Goal: Task Accomplishment & Management: Complete application form

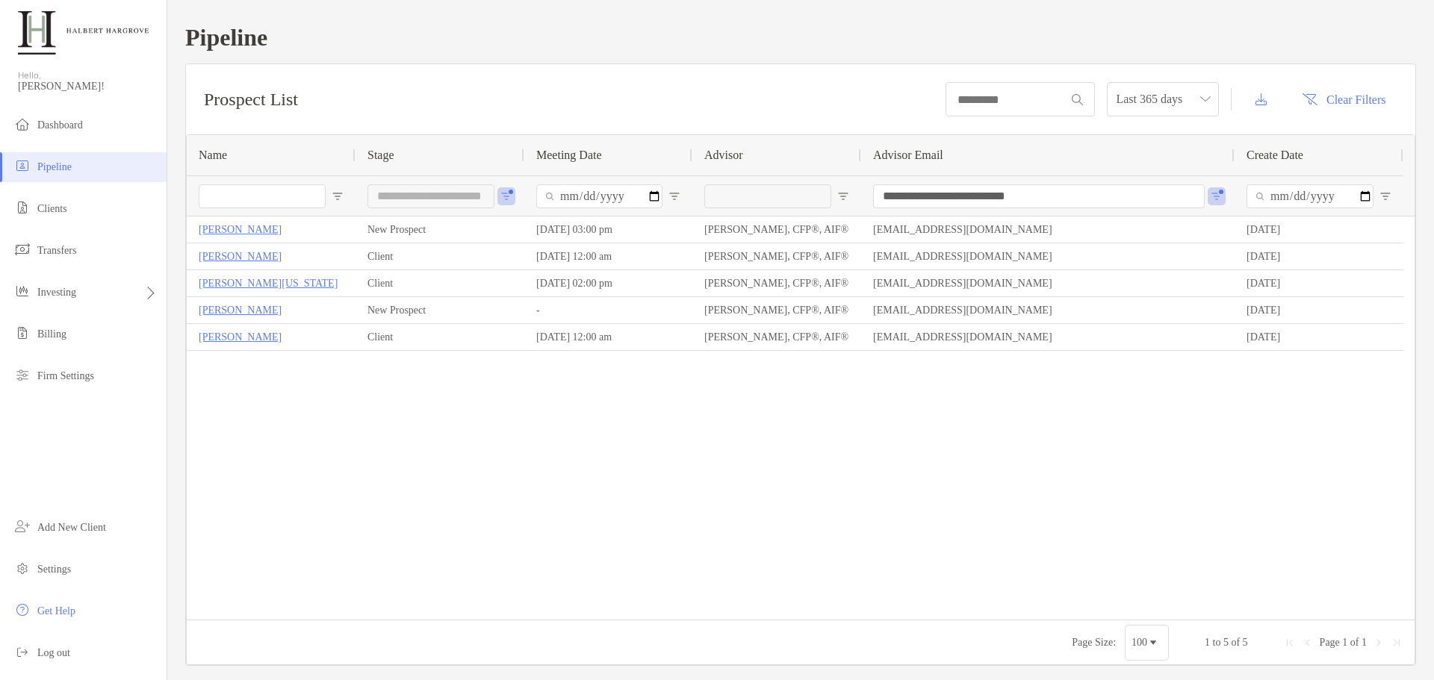
click at [93, 172] on li "Pipeline" at bounding box center [83, 167] width 167 height 30
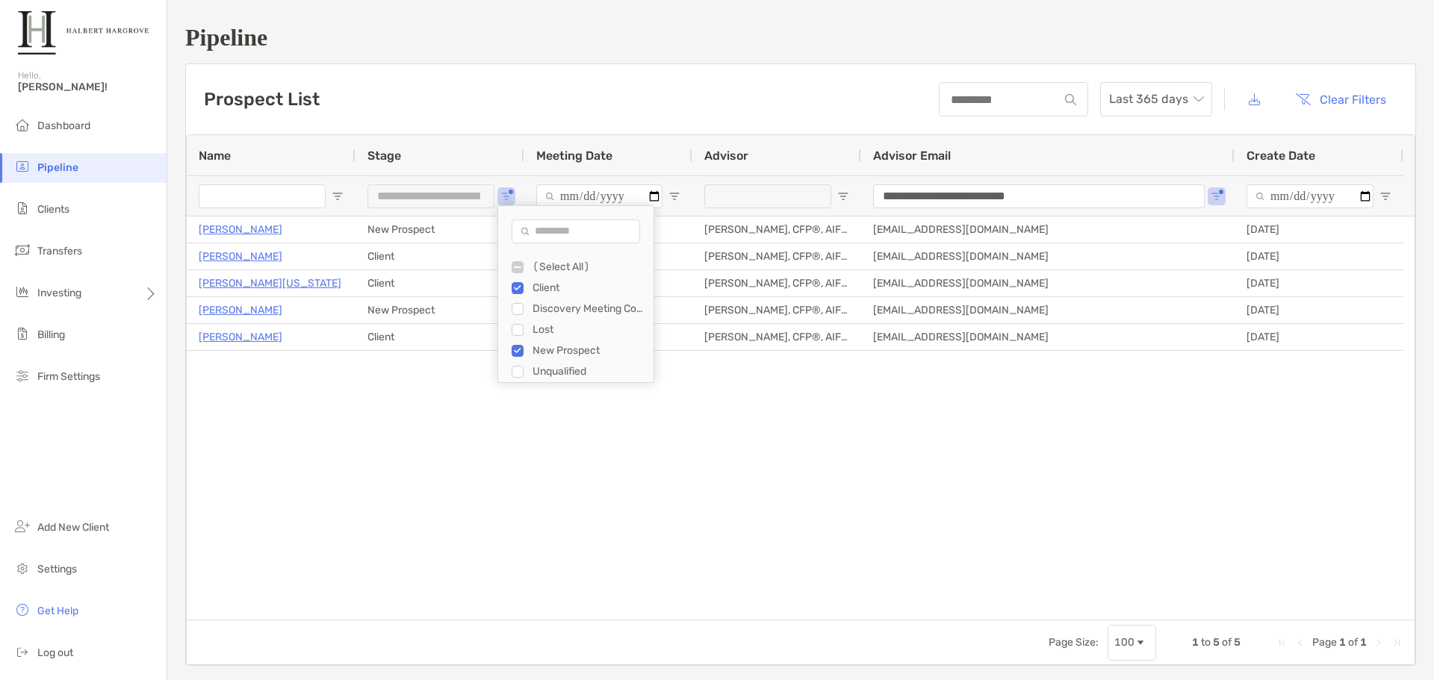
click at [509, 306] on div "Discovery Meeting Complete" at bounding box center [575, 309] width 155 height 21
click at [523, 309] on div "Filter List" at bounding box center [517, 309] width 12 height 12
type input "**********"
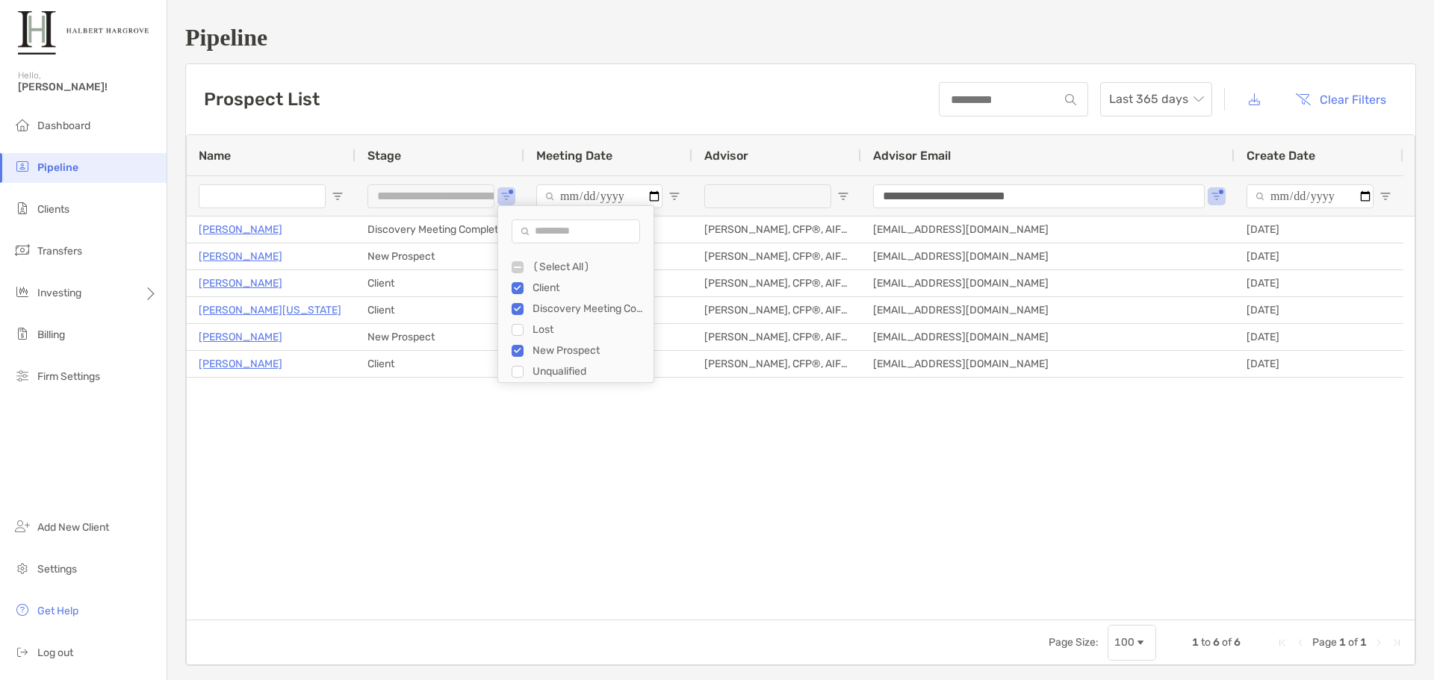
click at [343, 455] on div "Javier Millan New Prospect 09/23/2025 - 03:00 pm Tyler Gilley, CFP®, AIF® tgill…" at bounding box center [801, 418] width 1228 height 403
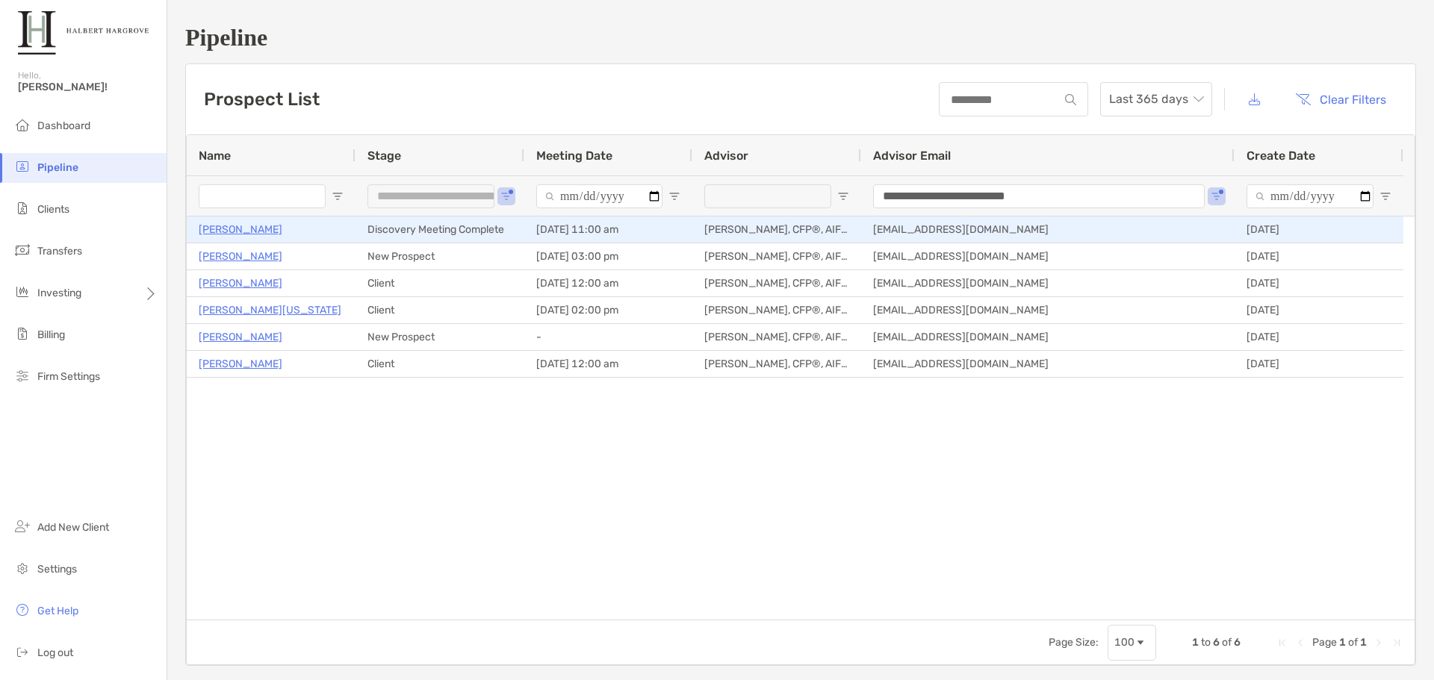
click at [223, 232] on p "Gregory Stevens" at bounding box center [241, 229] width 84 height 19
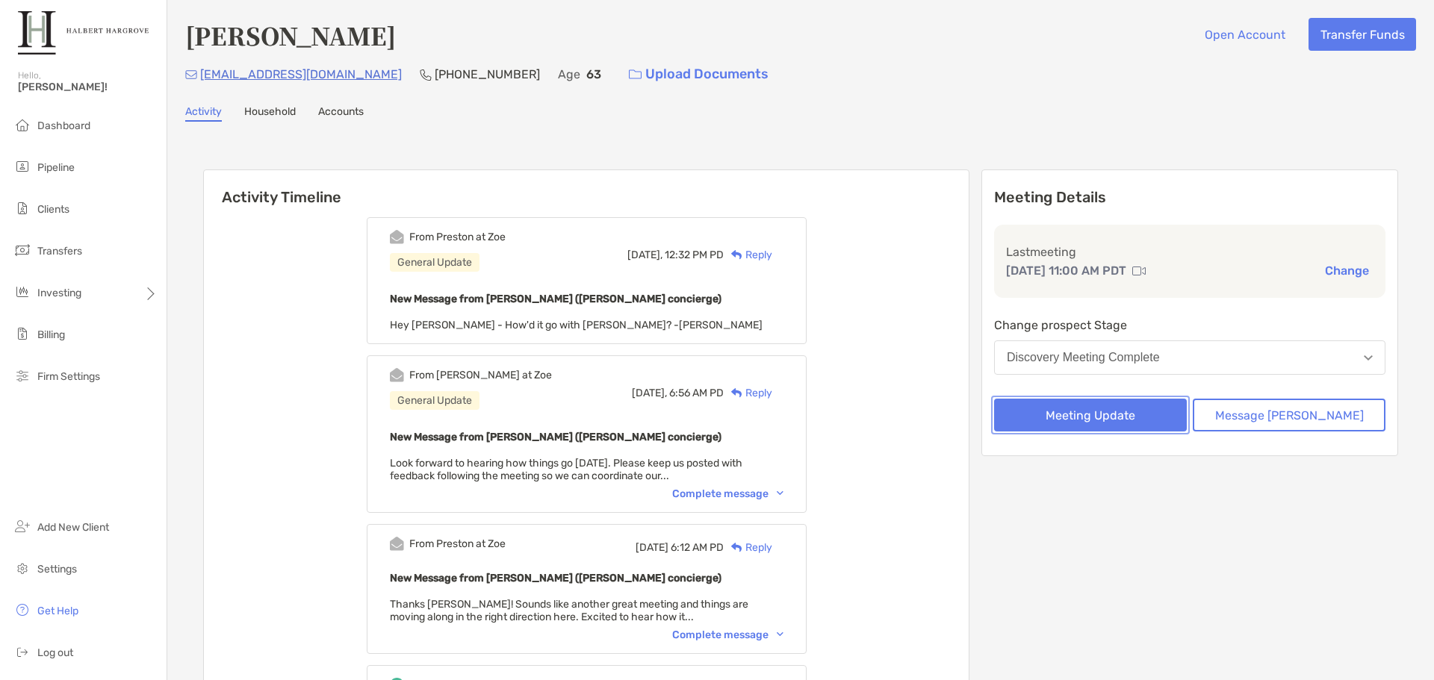
click at [1148, 408] on button "Meeting Update" at bounding box center [1090, 415] width 193 height 33
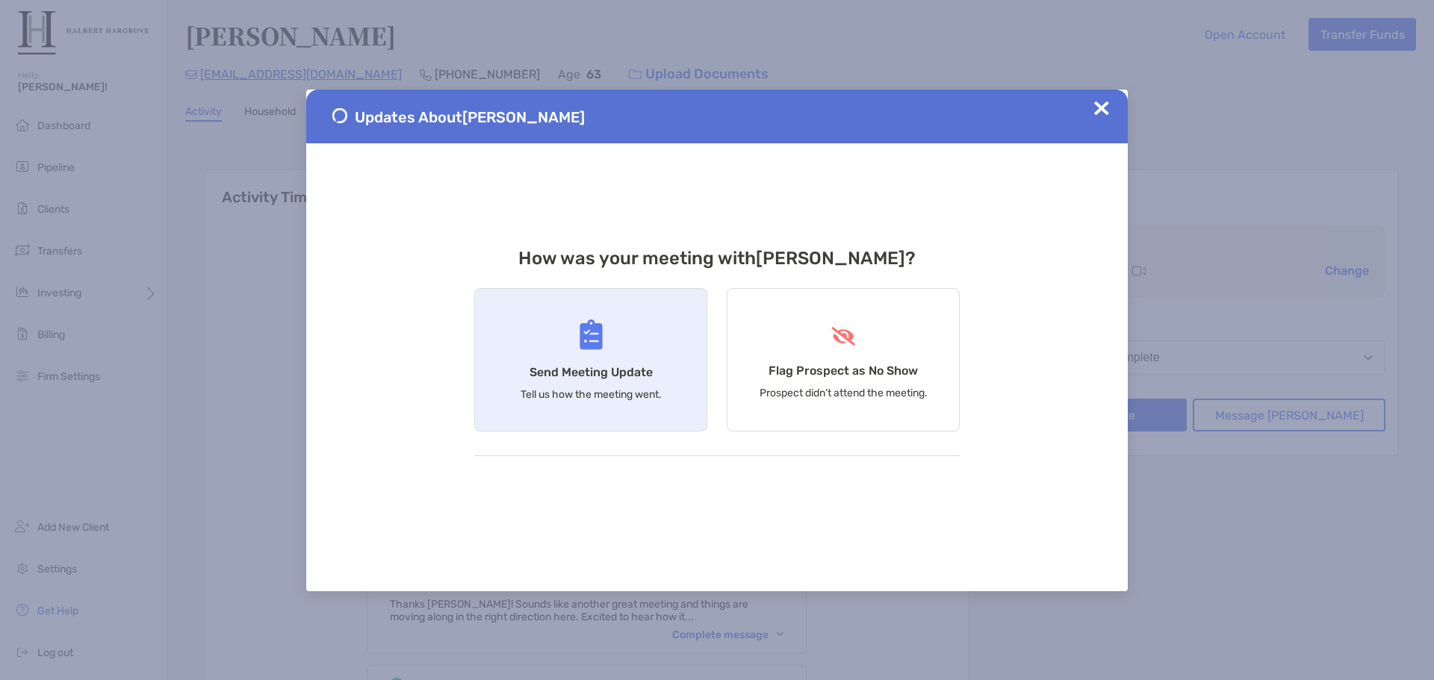
click at [588, 358] on div "Send Meeting Update Tell us how the meeting went." at bounding box center [590, 359] width 233 height 143
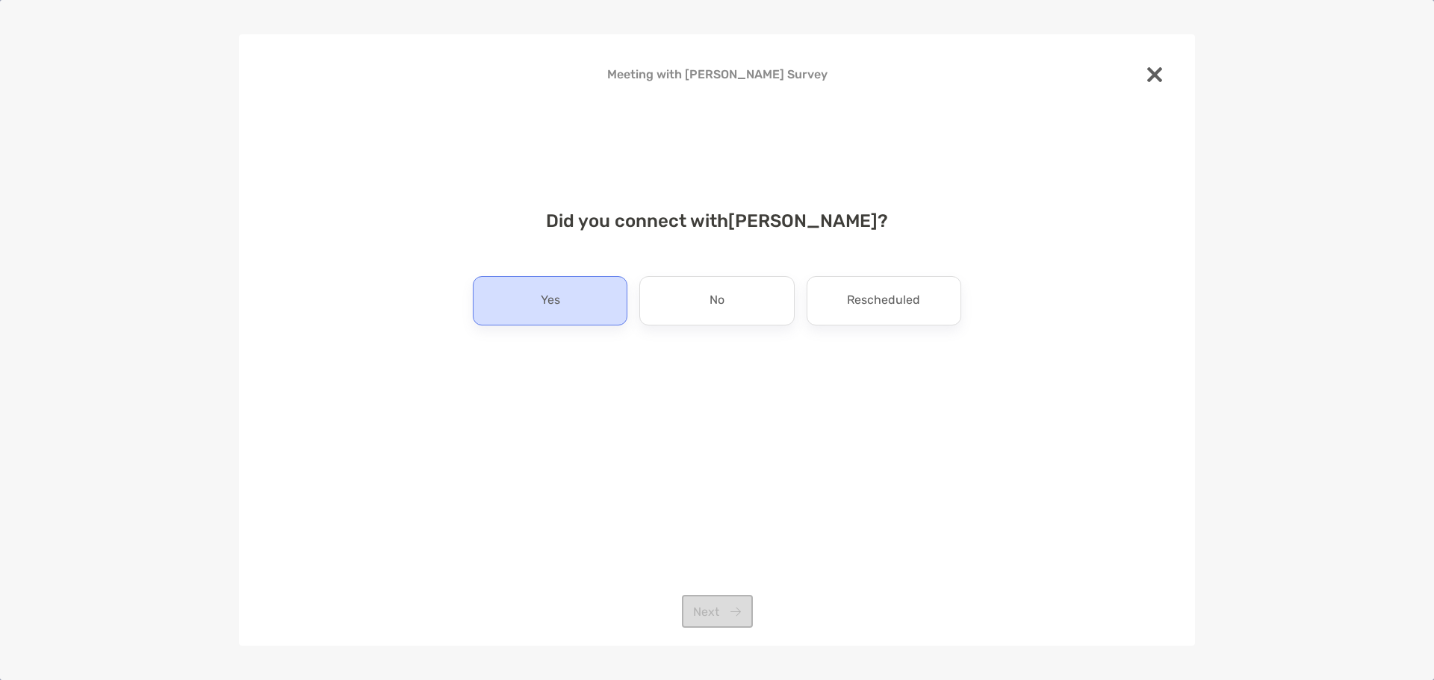
click at [557, 308] on p "Yes" at bounding box center [550, 301] width 19 height 24
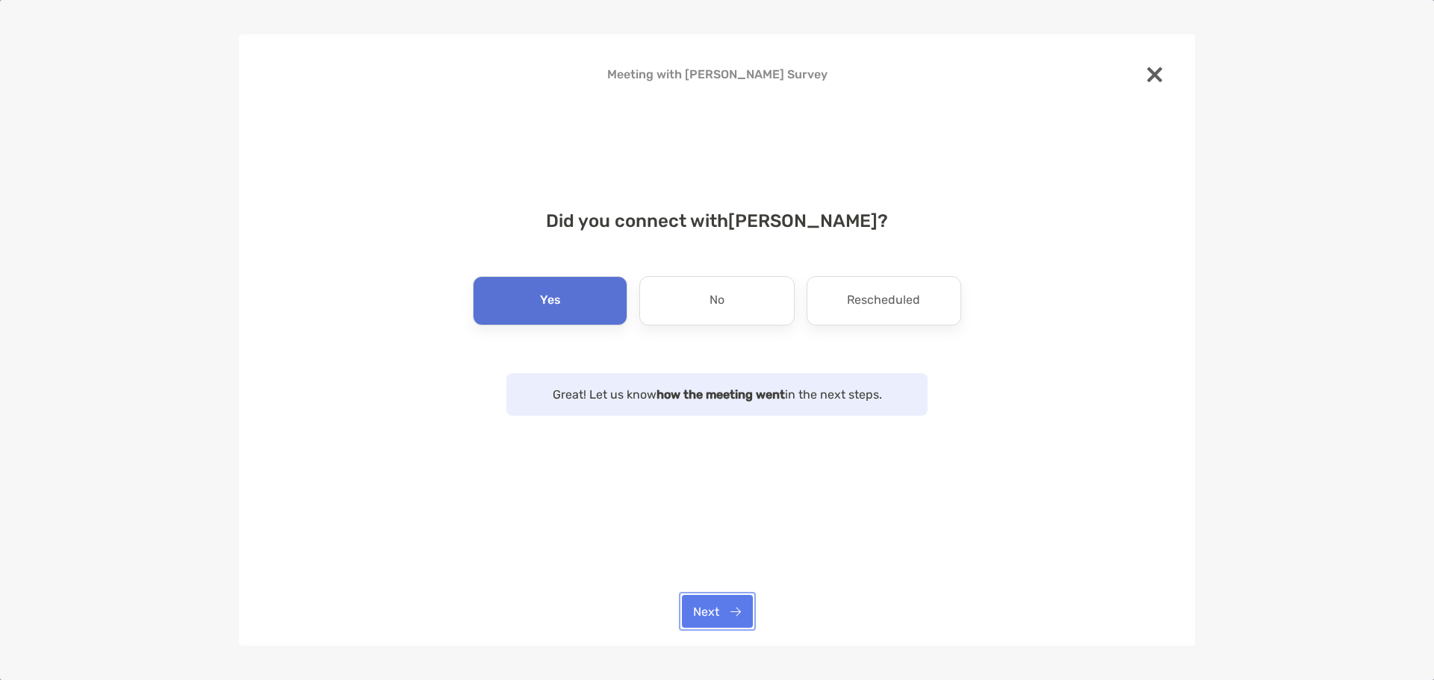
click at [720, 597] on button "Next" at bounding box center [717, 611] width 71 height 33
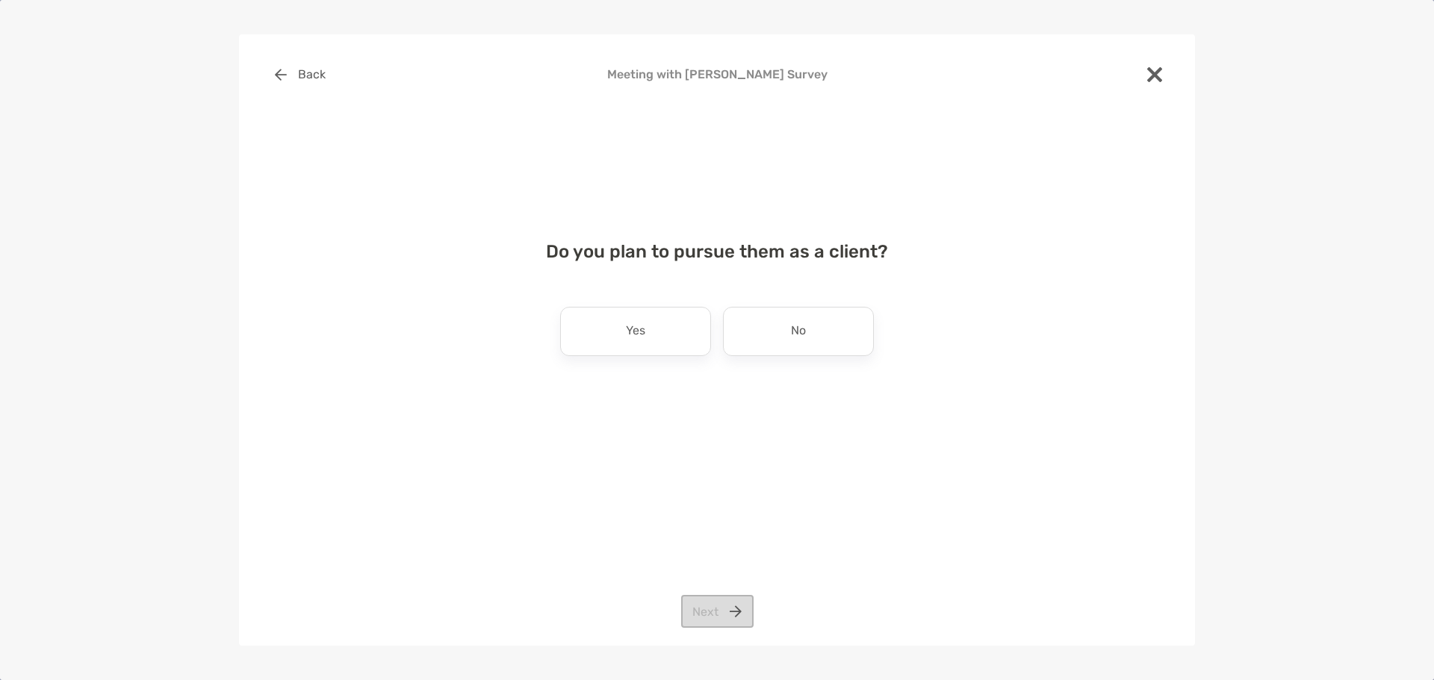
click at [647, 338] on div "Yes" at bounding box center [635, 331] width 151 height 49
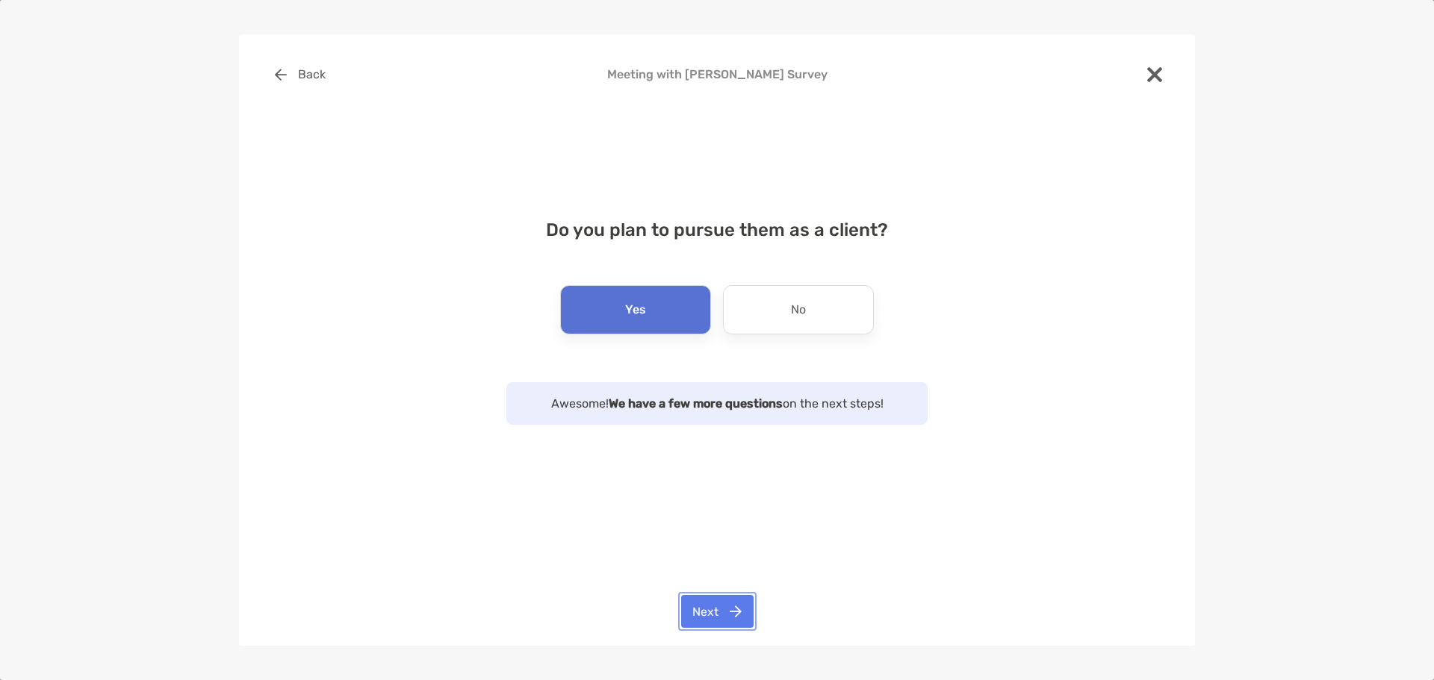
drag, startPoint x: 727, startPoint y: 609, endPoint x: 692, endPoint y: 465, distance: 147.6
click at [727, 607] on button "Next" at bounding box center [717, 611] width 72 height 33
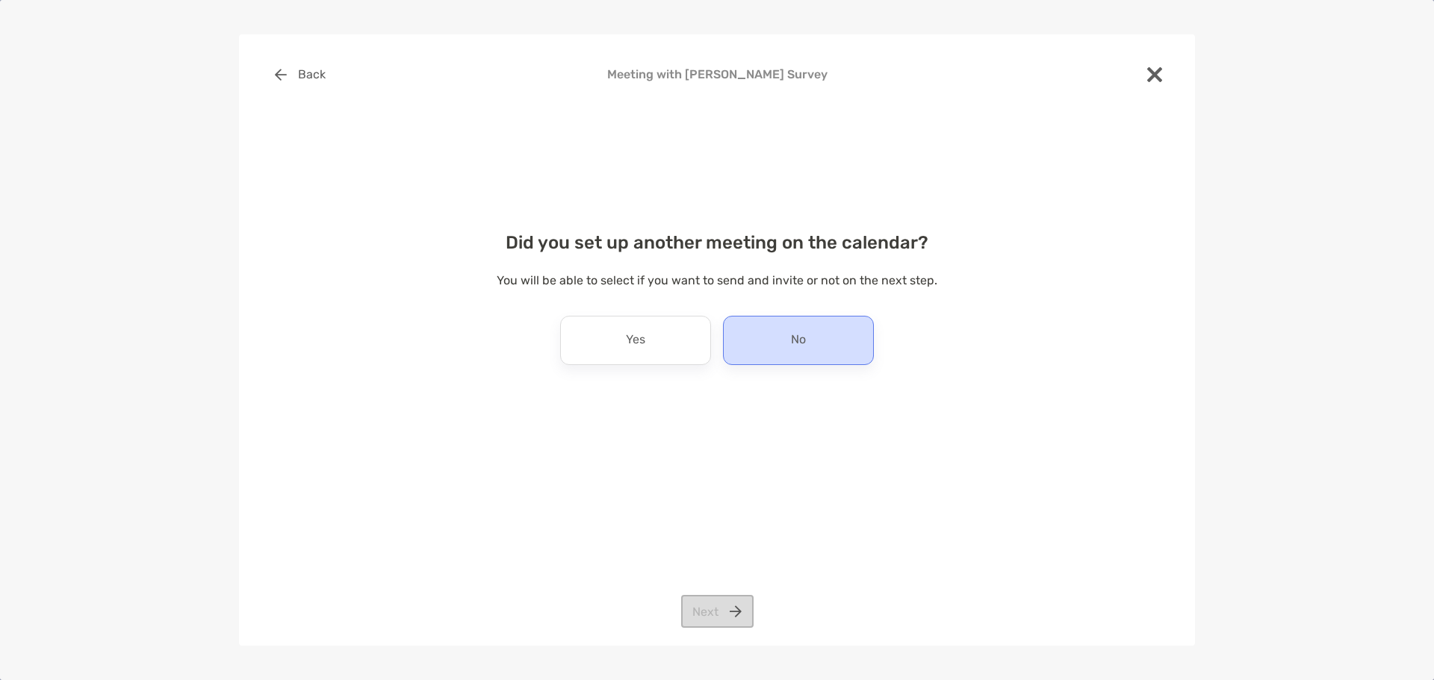
click at [762, 341] on div "No" at bounding box center [798, 340] width 151 height 49
click at [702, 604] on button "Next" at bounding box center [717, 611] width 72 height 33
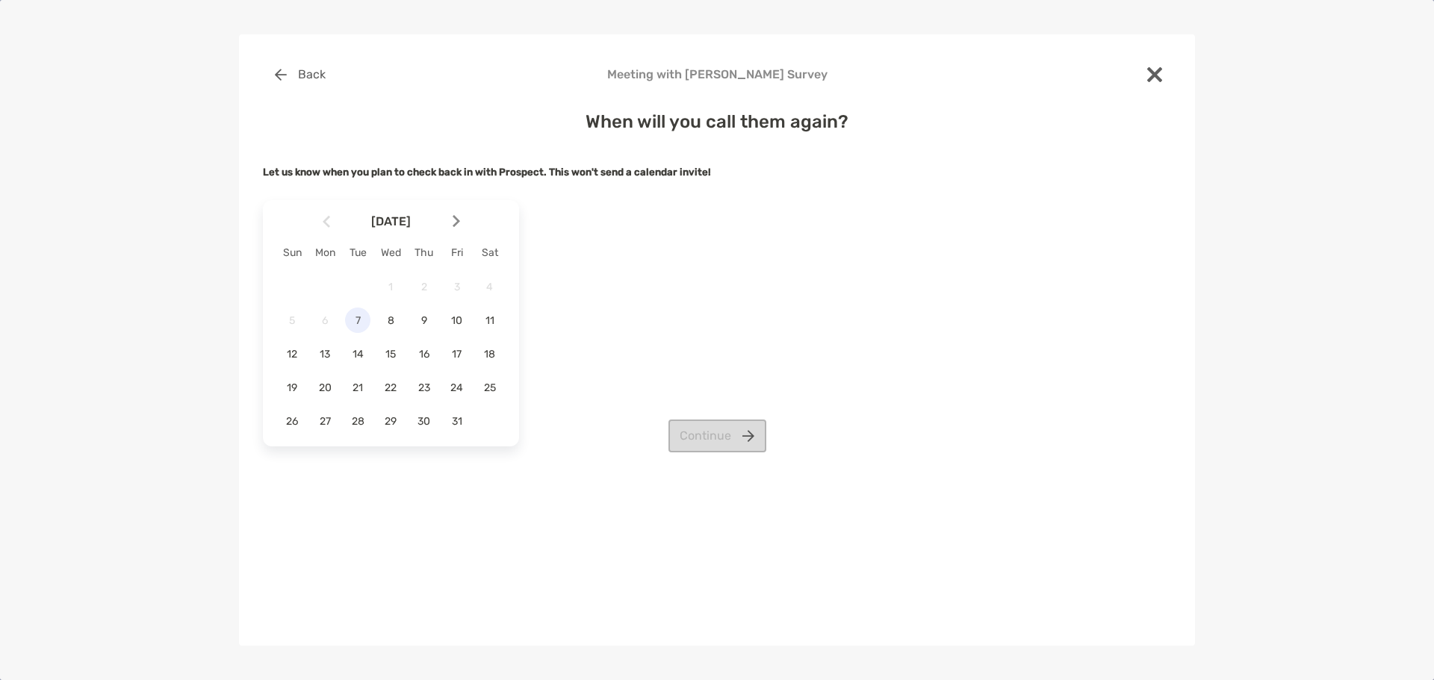
click at [358, 320] on span "7" at bounding box center [357, 320] width 25 height 13
click at [703, 438] on button "Continue" at bounding box center [717, 436] width 98 height 33
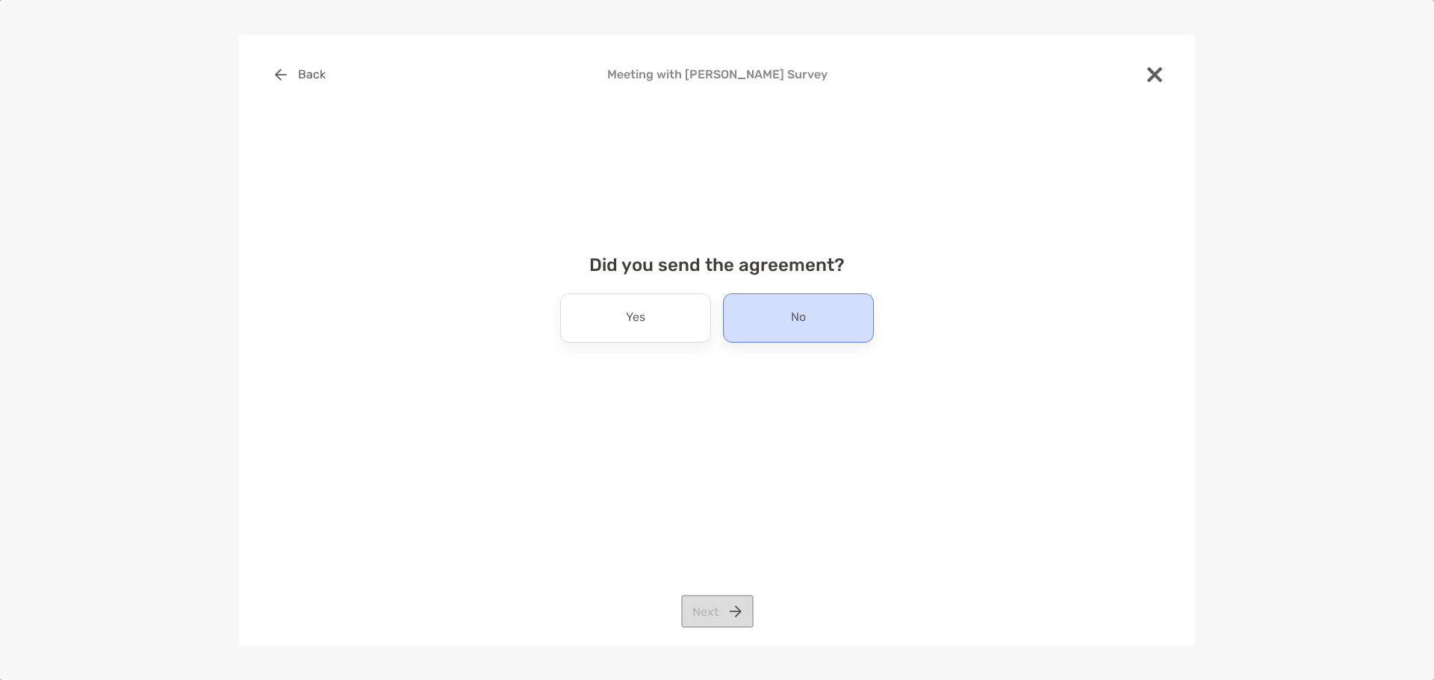
click at [782, 335] on div "No" at bounding box center [798, 317] width 151 height 49
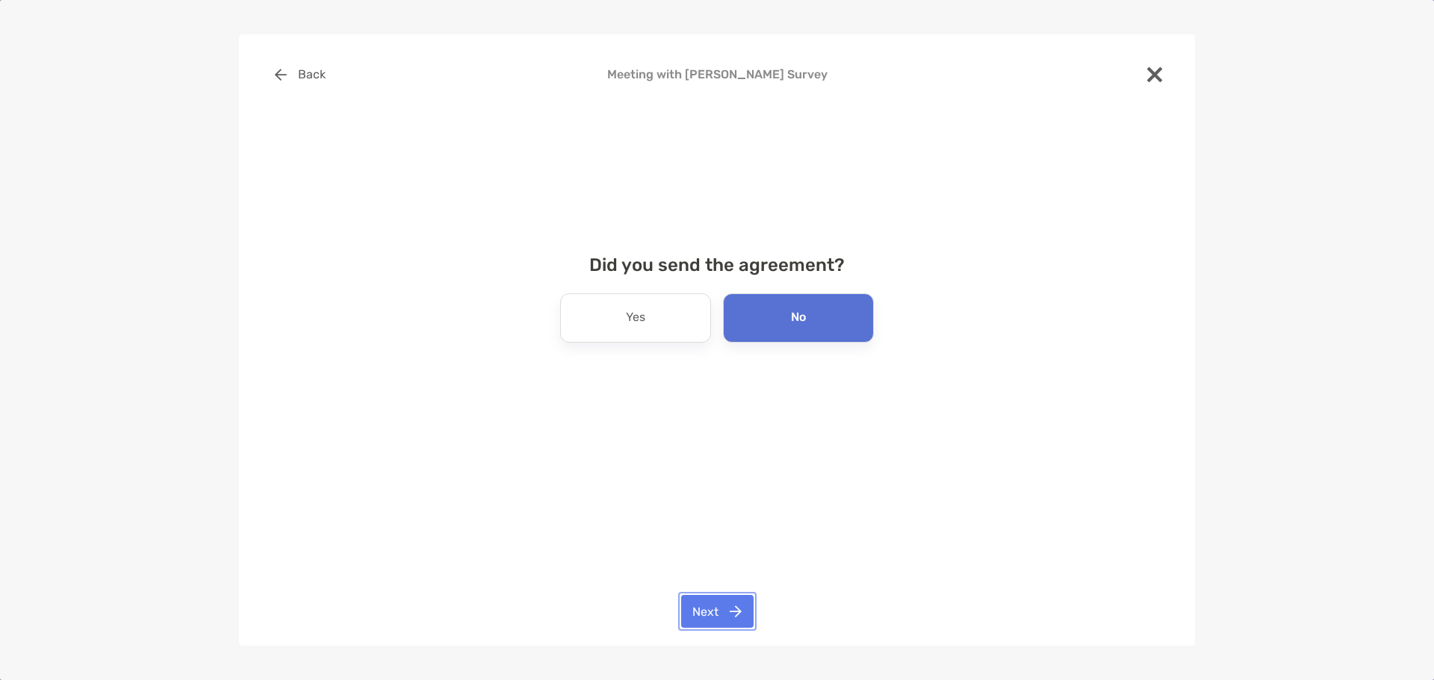
click at [722, 609] on button "Next" at bounding box center [717, 611] width 72 height 33
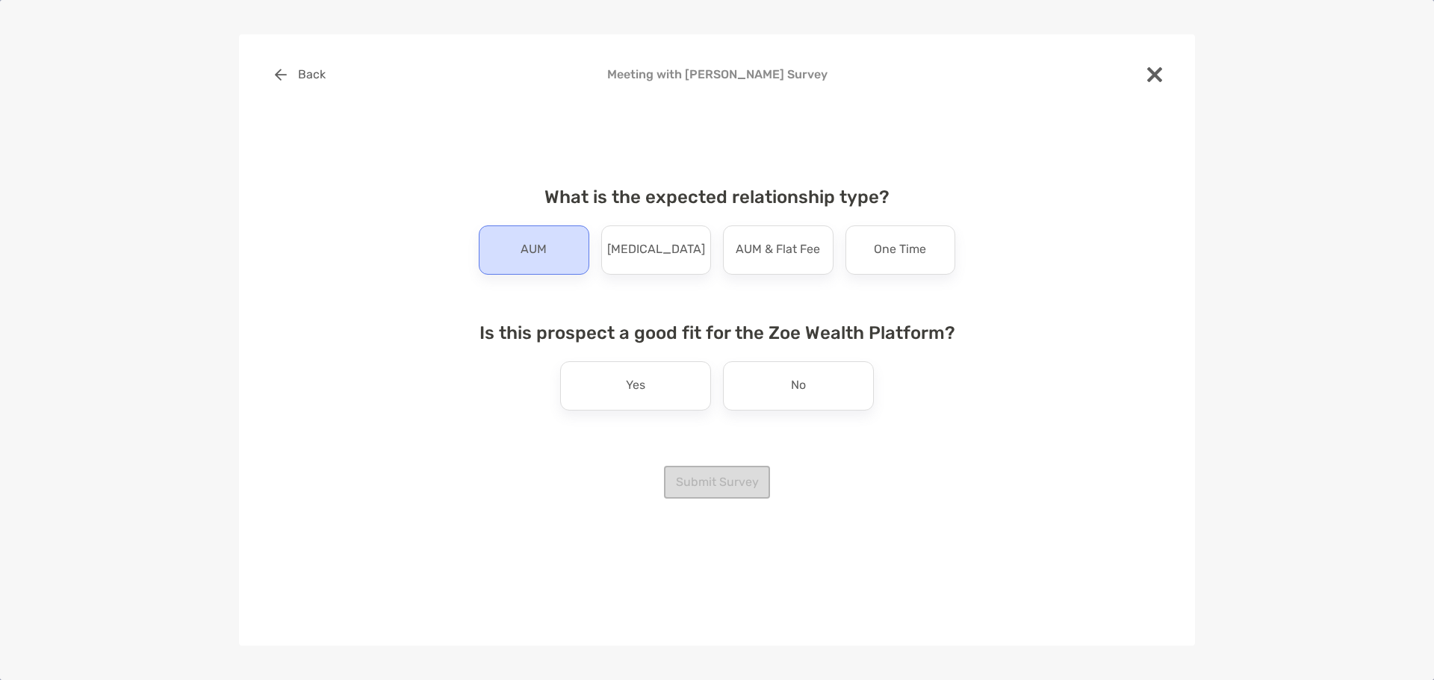
click at [537, 265] on div "AUM" at bounding box center [534, 250] width 111 height 49
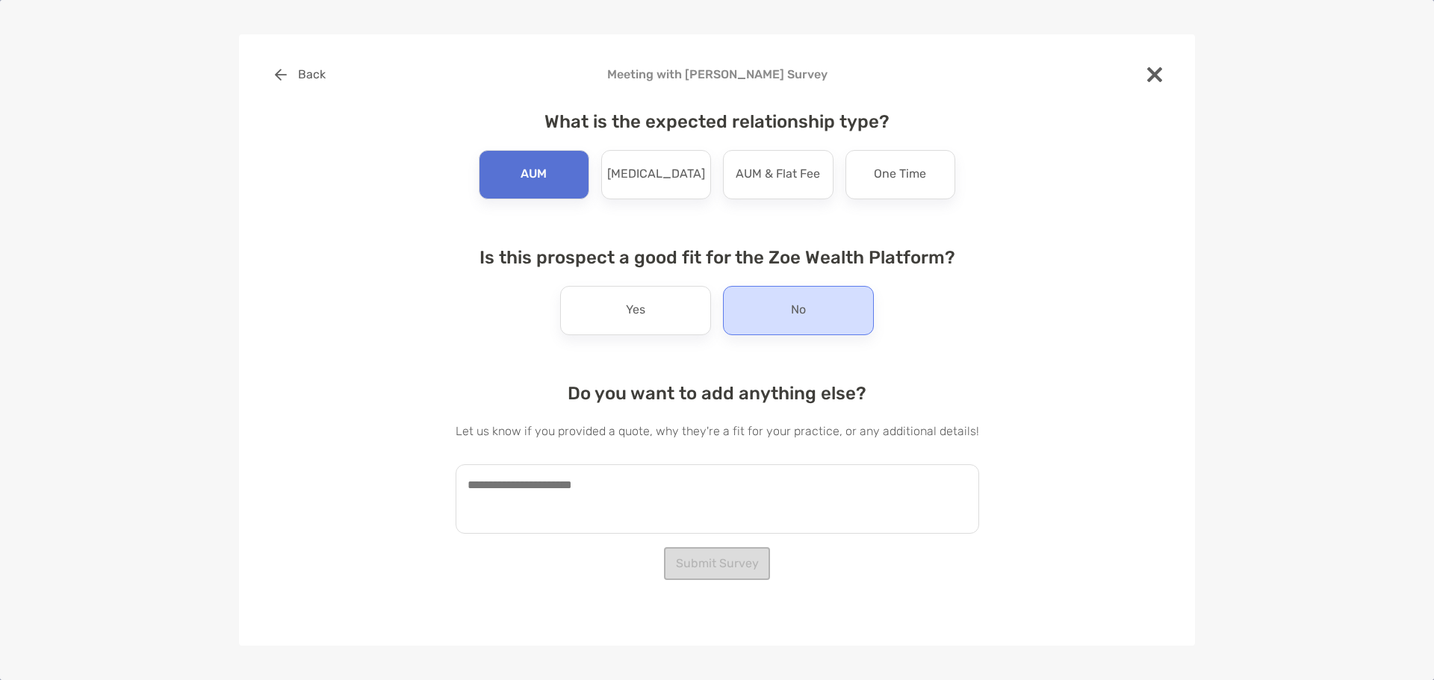
click at [798, 324] on div "No" at bounding box center [798, 310] width 151 height 49
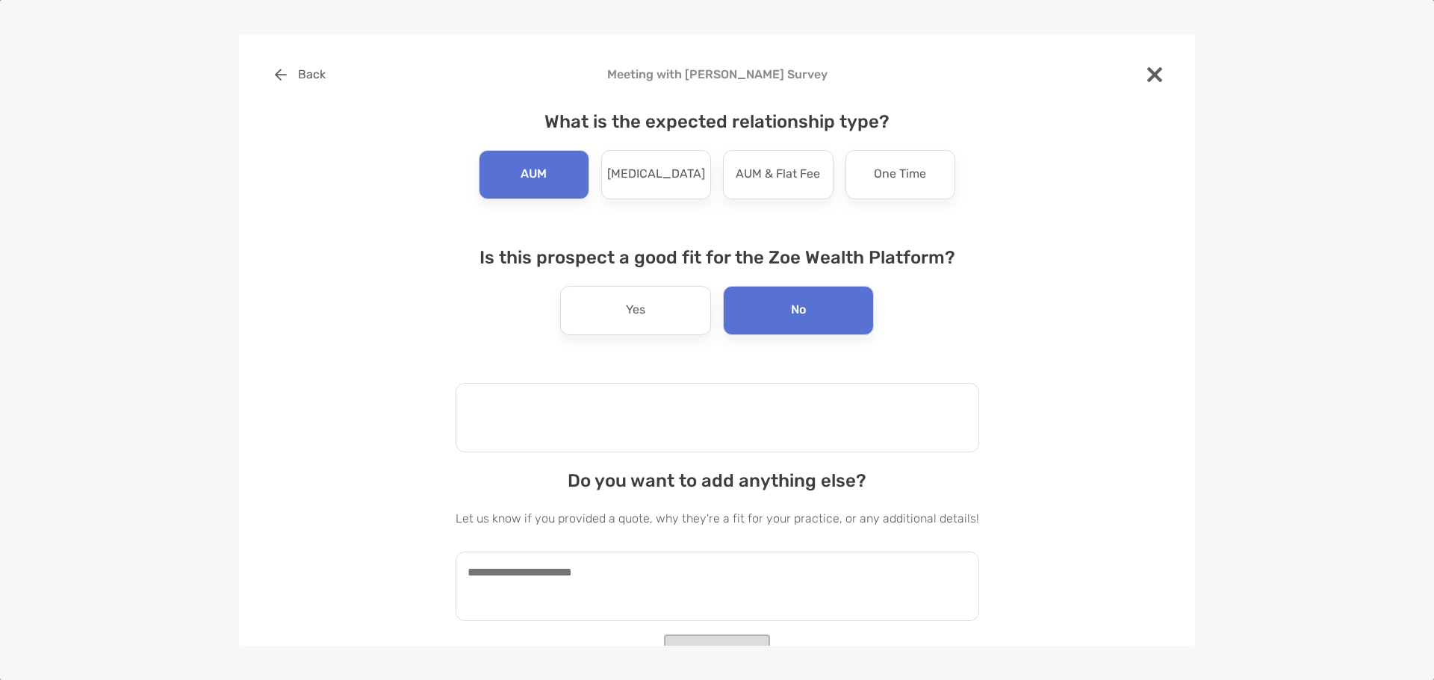
click at [734, 434] on textarea at bounding box center [716, 417] width 523 height 69
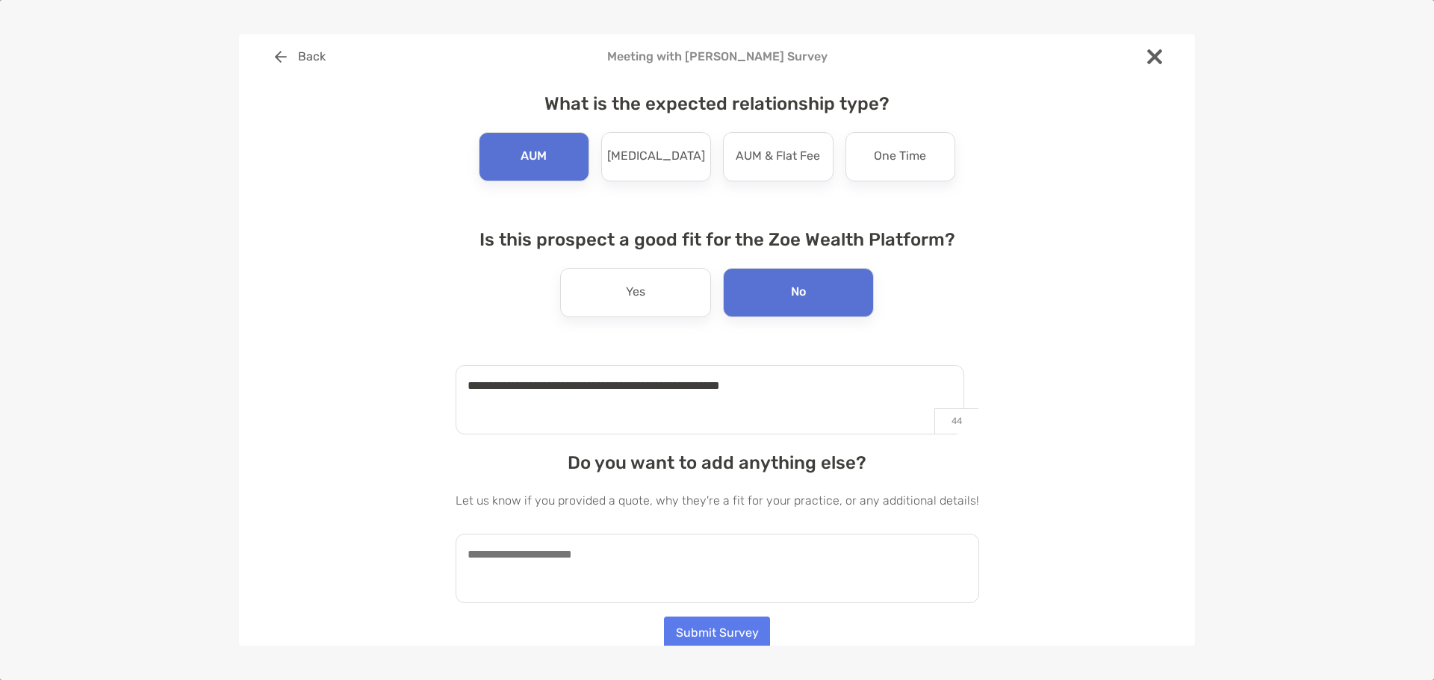
scroll to position [21, 0]
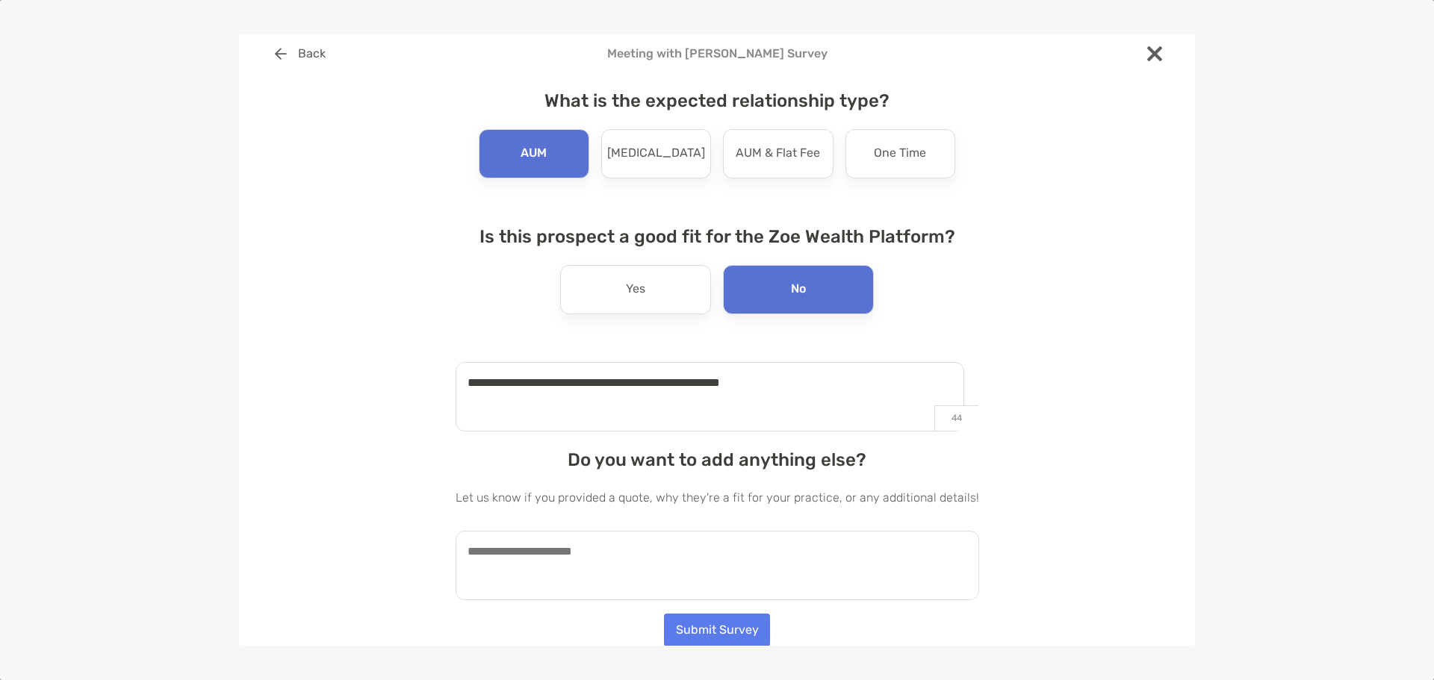
type textarea "**********"
click at [636, 525] on div "Do you want to add anything else? Let us know if you provided a quote, why they…" at bounding box center [716, 525] width 523 height 151
click at [630, 544] on textarea at bounding box center [716, 565] width 523 height 69
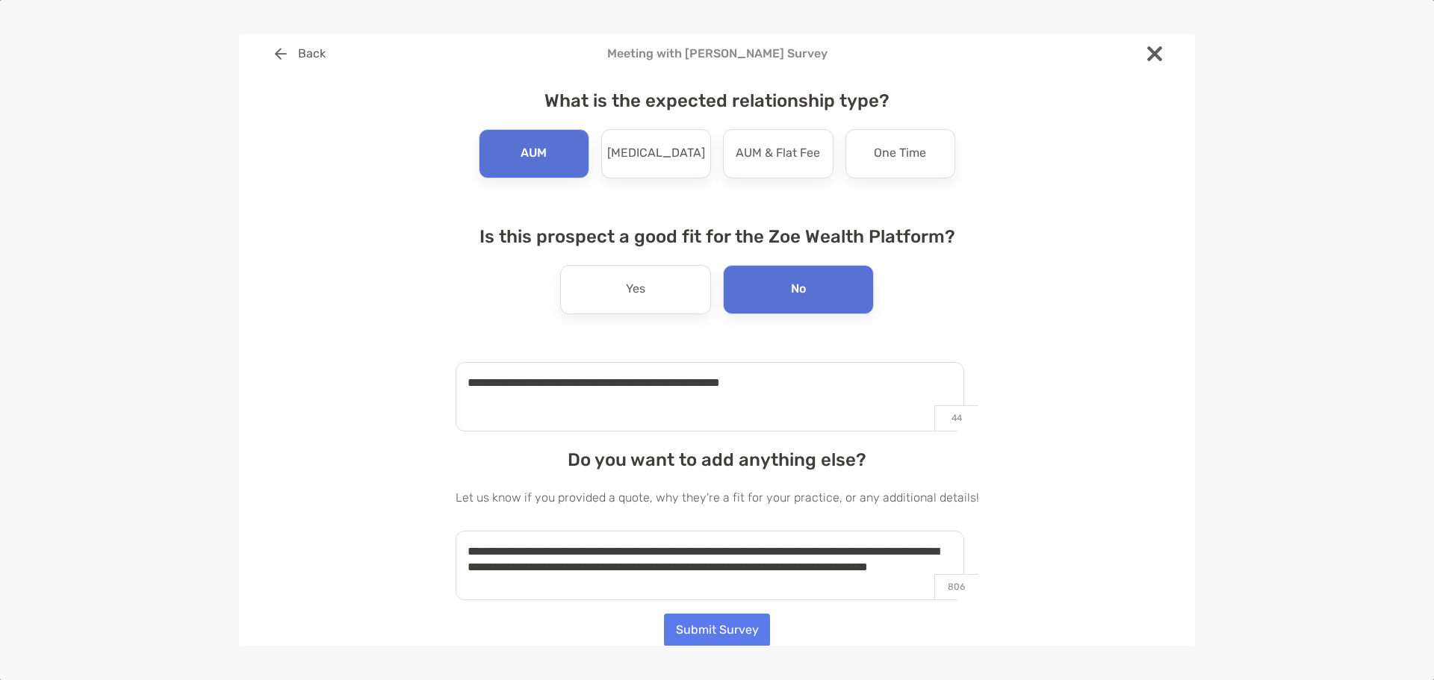
type textarea "**********"
click at [704, 632] on button "Submit Survey" at bounding box center [717, 630] width 106 height 33
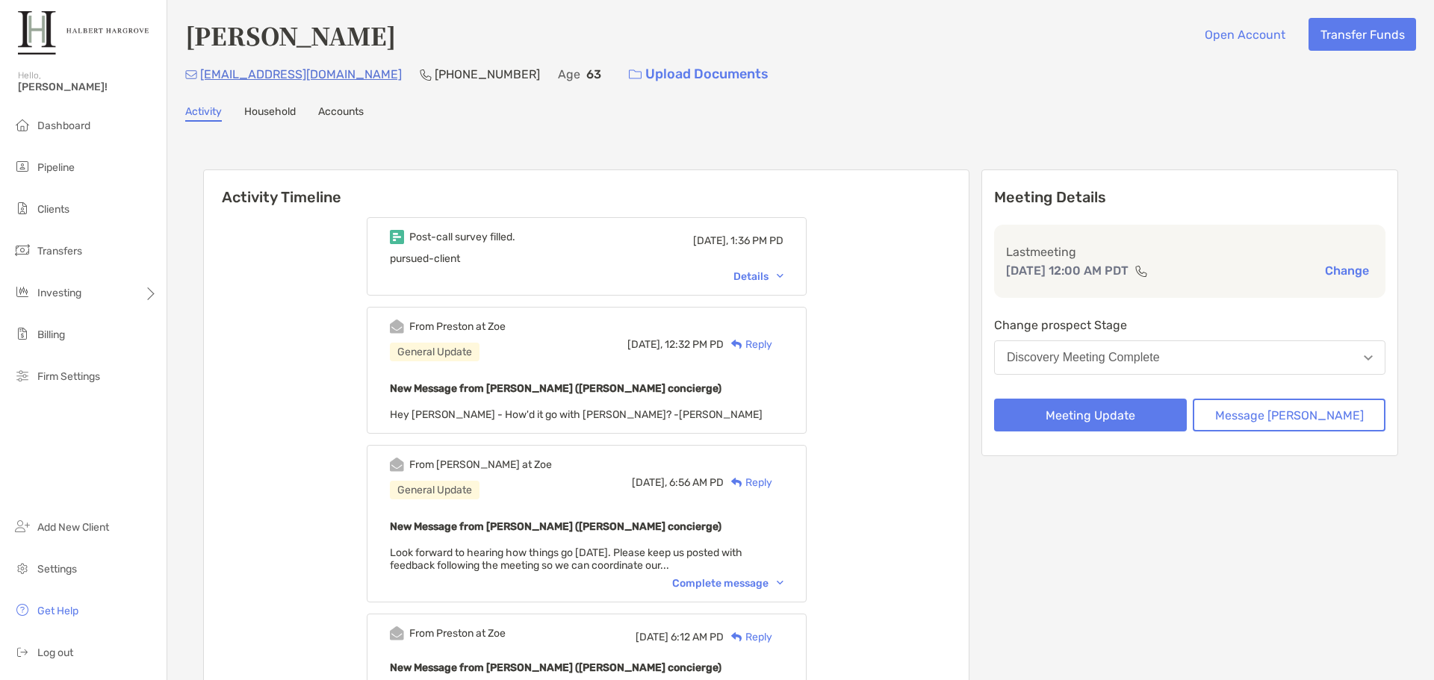
click at [1132, 358] on div "Discovery Meeting Complete" at bounding box center [1083, 357] width 153 height 13
click at [1300, 412] on button "Message Zoe" at bounding box center [1288, 415] width 193 height 33
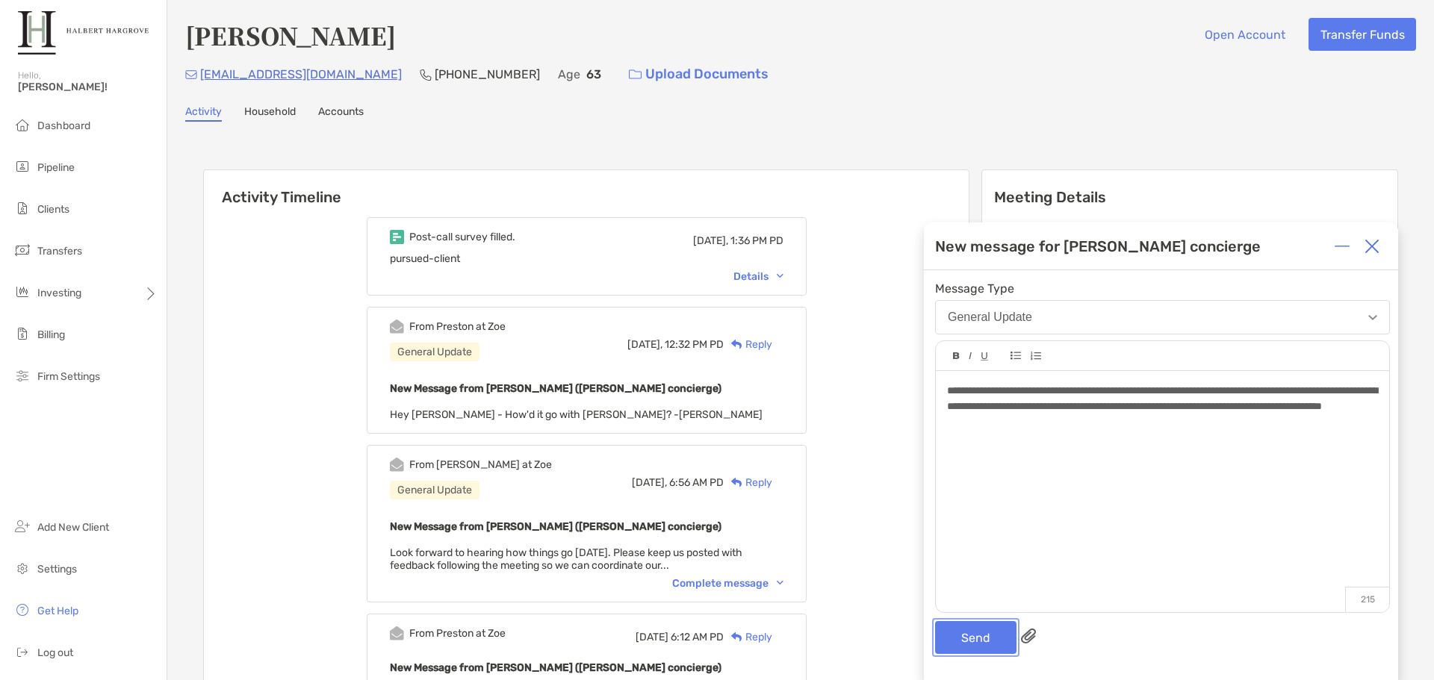
click at [958, 645] on button "Send" at bounding box center [975, 637] width 81 height 33
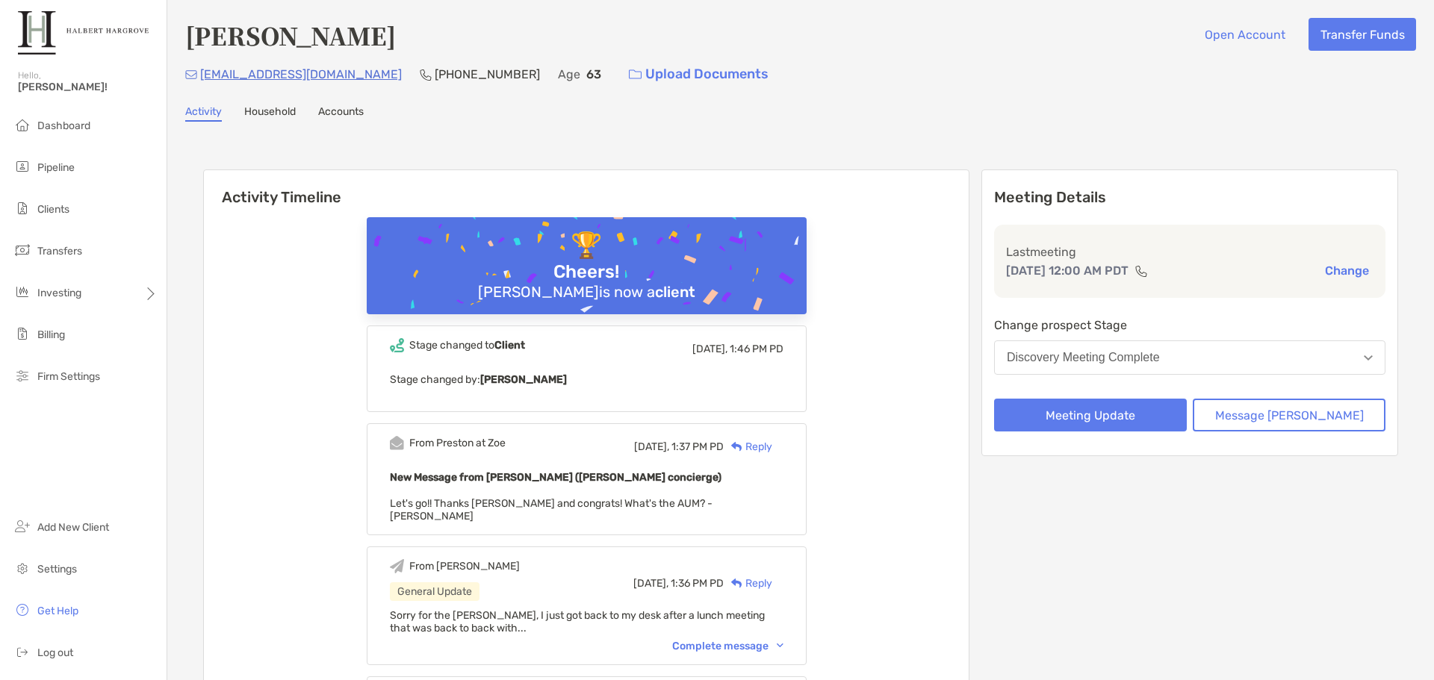
click at [772, 447] on div "Reply" at bounding box center [748, 447] width 49 height 16
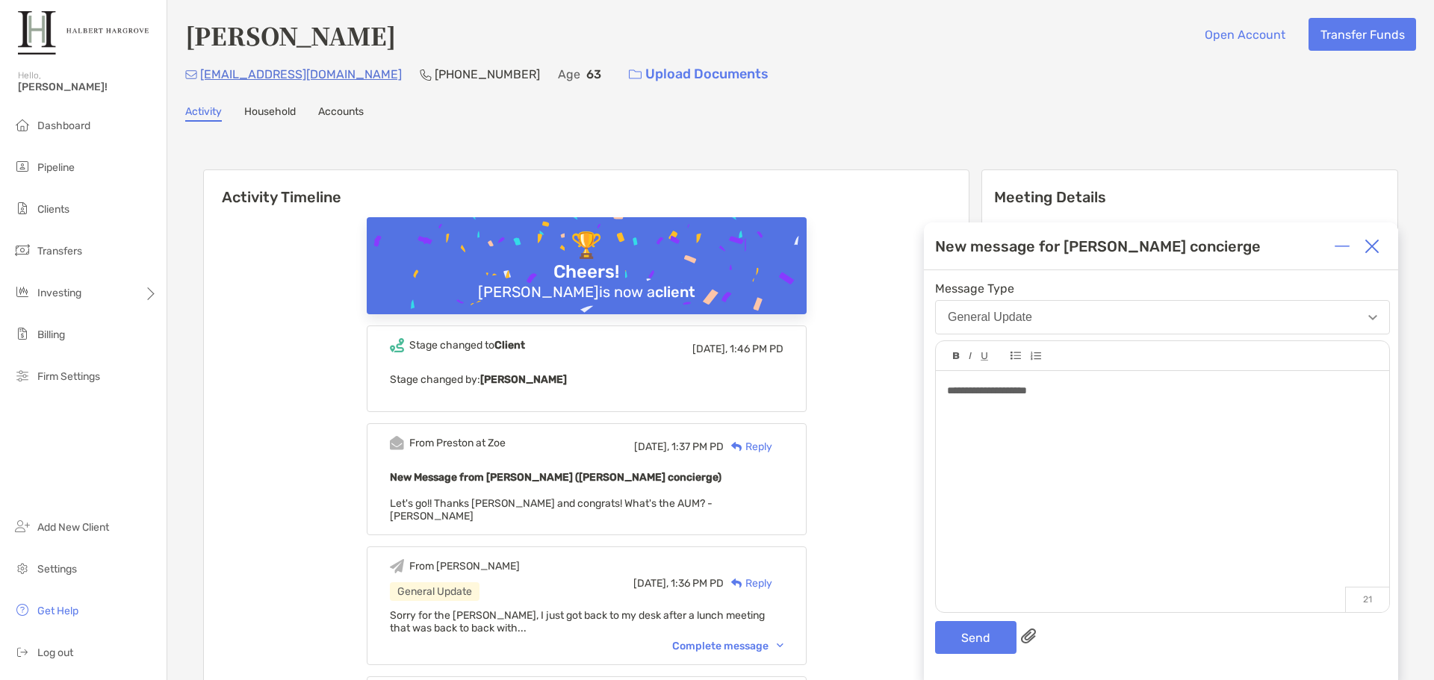
click at [1089, 385] on div "**********" at bounding box center [1162, 391] width 430 height 16
click at [980, 632] on button "Send" at bounding box center [975, 637] width 81 height 33
